Goal: Task Accomplishment & Management: Complete application form

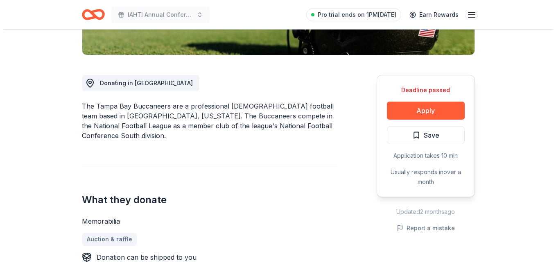
scroll to position [205, 0]
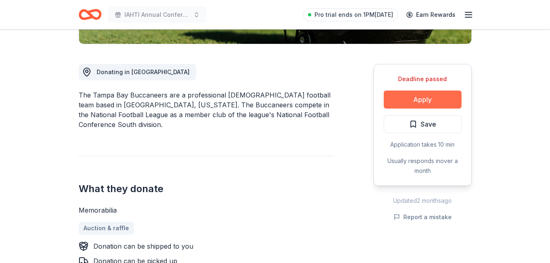
click at [415, 101] on button "Apply" at bounding box center [422, 99] width 78 height 18
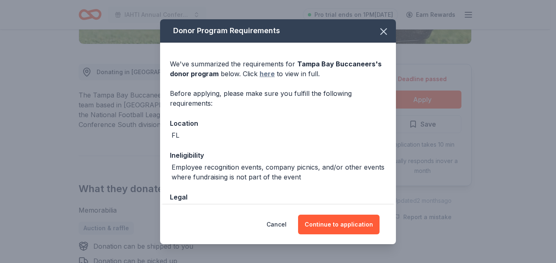
click at [269, 74] on link "here" at bounding box center [266, 74] width 15 height 10
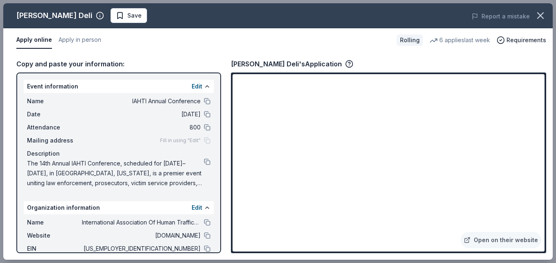
scroll to position [164, 0]
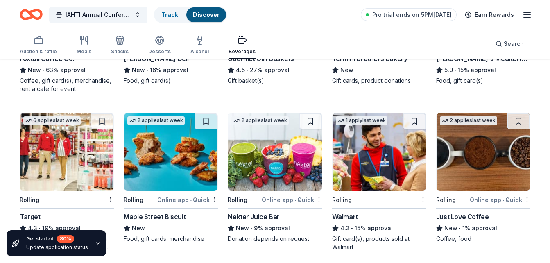
scroll to position [41, 0]
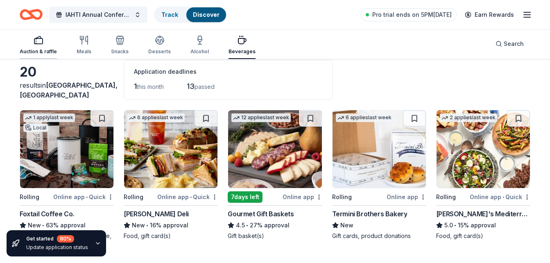
click at [40, 44] on rect "button" at bounding box center [38, 40] width 8 height 5
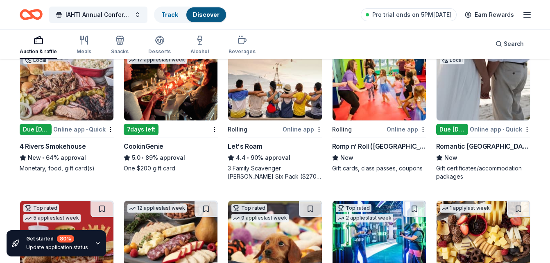
scroll to position [123, 0]
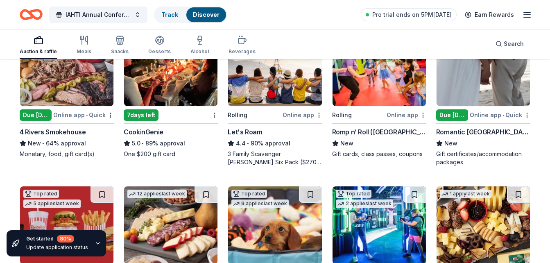
click at [470, 91] on img at bounding box center [482, 67] width 93 height 78
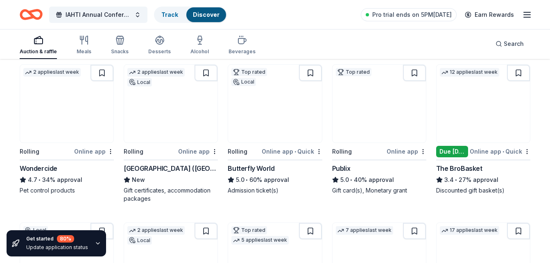
scroll to position [409, 0]
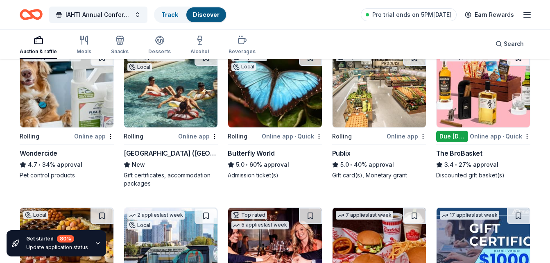
click at [72, 113] on img at bounding box center [66, 89] width 93 height 78
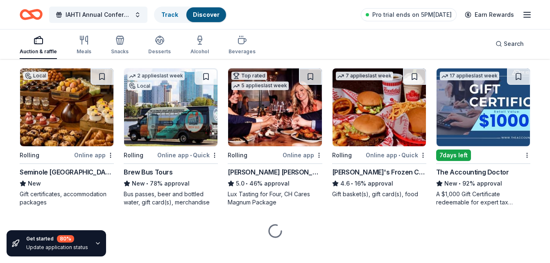
scroll to position [557, 0]
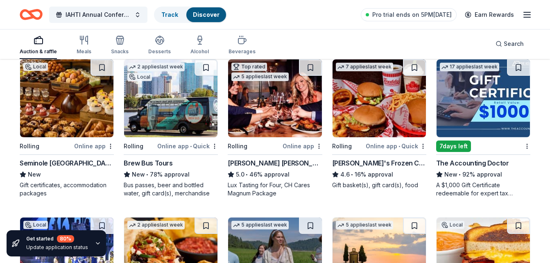
click at [165, 113] on img at bounding box center [170, 98] width 93 height 78
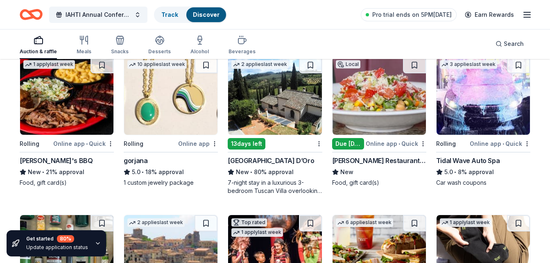
scroll to position [885, 0]
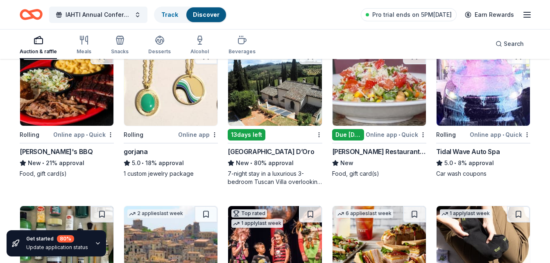
click at [498, 99] on img at bounding box center [482, 87] width 93 height 78
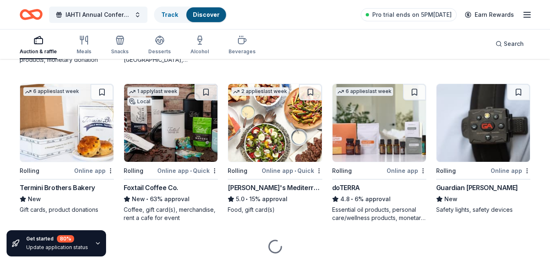
scroll to position [1171, 0]
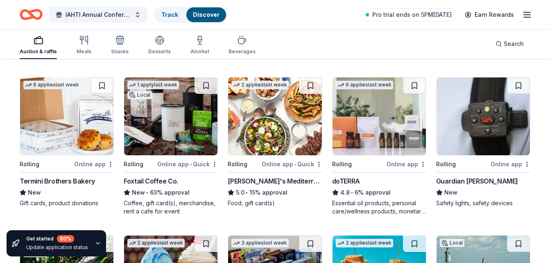
click at [171, 136] on img at bounding box center [170, 116] width 93 height 78
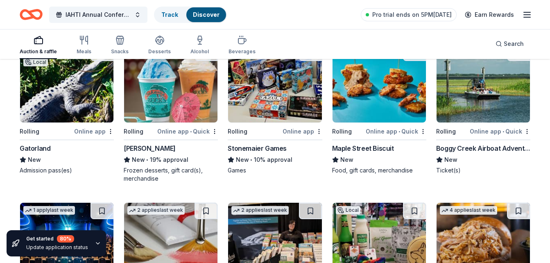
scroll to position [1376, 0]
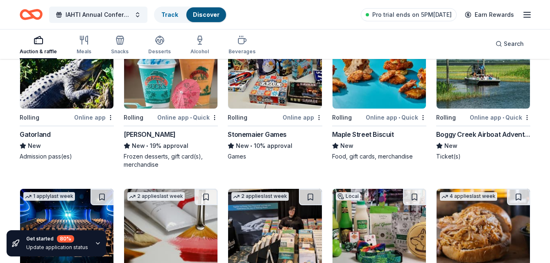
click at [471, 90] on img at bounding box center [482, 70] width 93 height 78
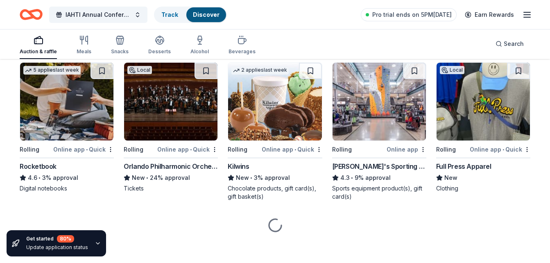
scroll to position [2129, 0]
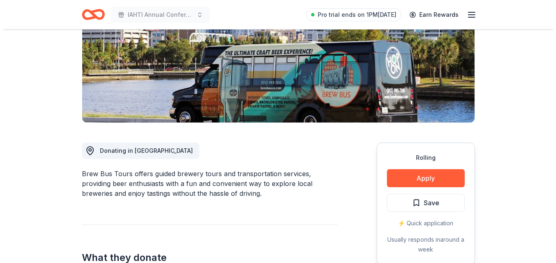
scroll to position [123, 0]
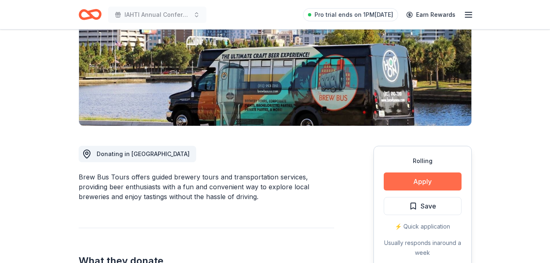
click at [443, 182] on button "Apply" at bounding box center [422, 181] width 78 height 18
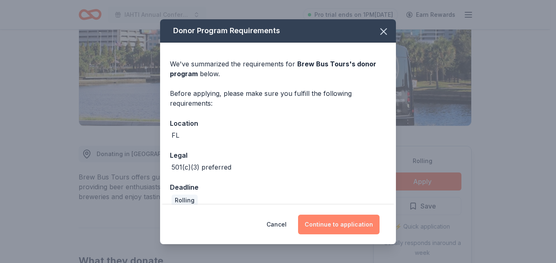
click at [345, 225] on button "Continue to application" at bounding box center [338, 224] width 81 height 20
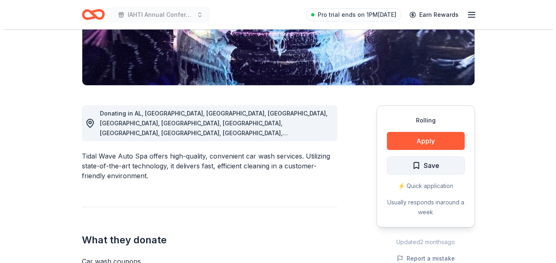
scroll to position [164, 0]
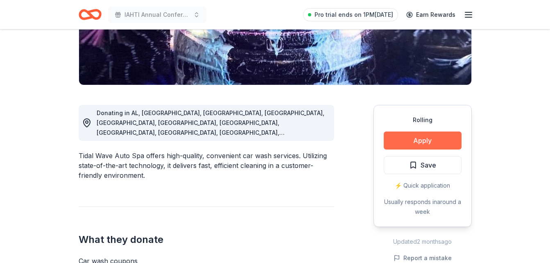
click at [434, 140] on button "Apply" at bounding box center [422, 140] width 78 height 18
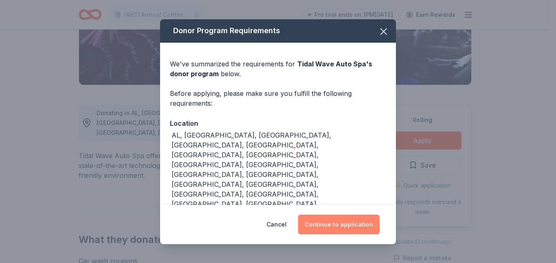
click at [351, 228] on button "Continue to application" at bounding box center [338, 224] width 81 height 20
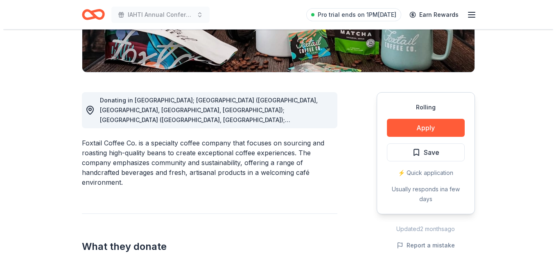
scroll to position [205, 0]
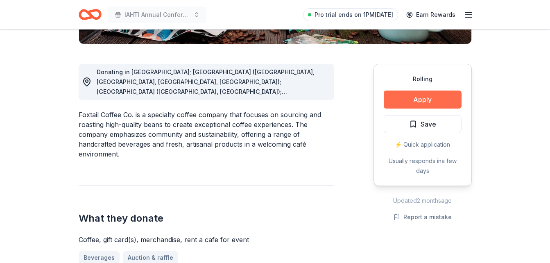
click at [413, 102] on button "Apply" at bounding box center [422, 99] width 78 height 18
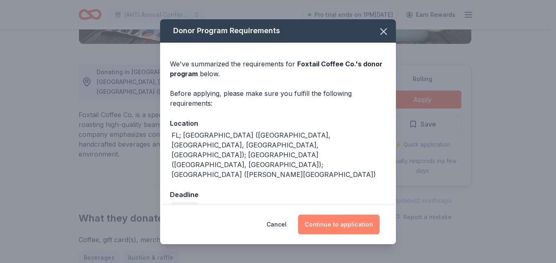
click at [331, 219] on button "Continue to application" at bounding box center [338, 224] width 81 height 20
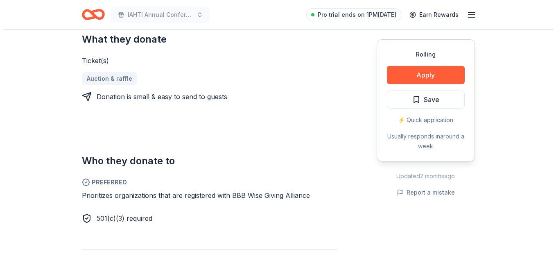
scroll to position [286, 0]
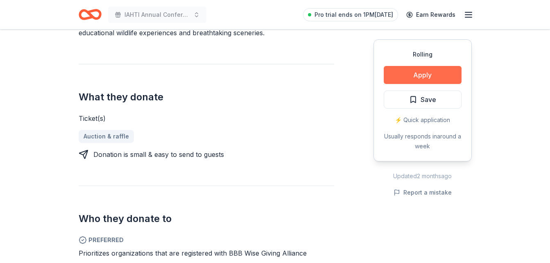
click at [419, 72] on button "Apply" at bounding box center [422, 75] width 78 height 18
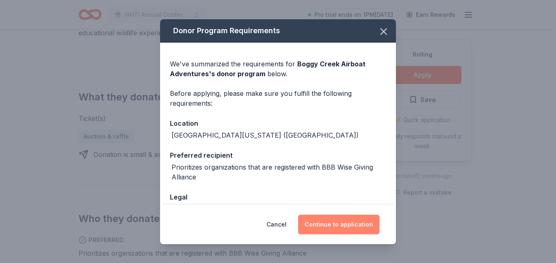
click at [365, 223] on button "Continue to application" at bounding box center [338, 224] width 81 height 20
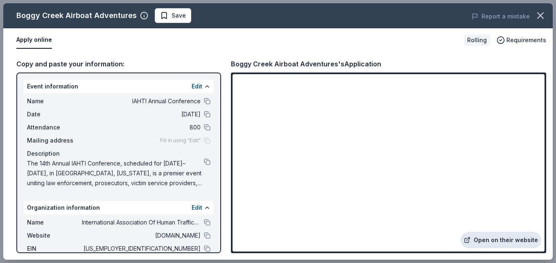
click at [507, 240] on link "Open on their website" at bounding box center [500, 240] width 81 height 16
